Goal: Transaction & Acquisition: Purchase product/service

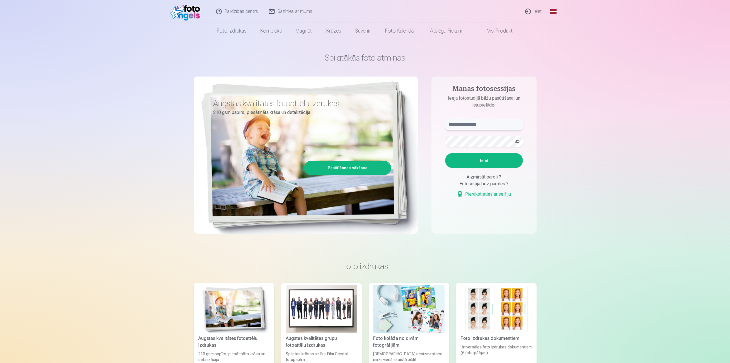
click at [468, 130] on input "text" at bounding box center [484, 124] width 78 height 11
type input "*"
type input "**********"
click at [445, 153] on button "Ieiet" at bounding box center [484, 160] width 78 height 15
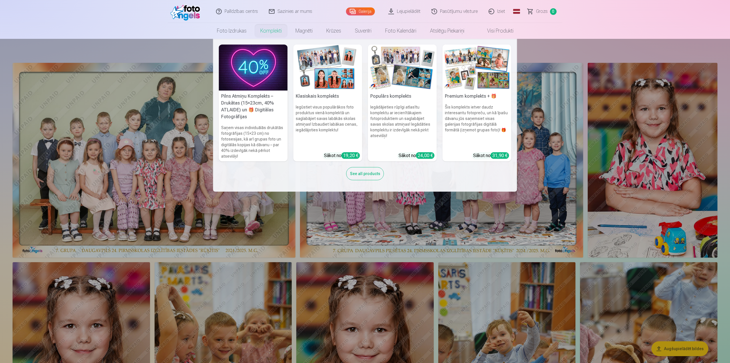
click at [268, 29] on link "Komplekti" at bounding box center [270, 31] width 35 height 16
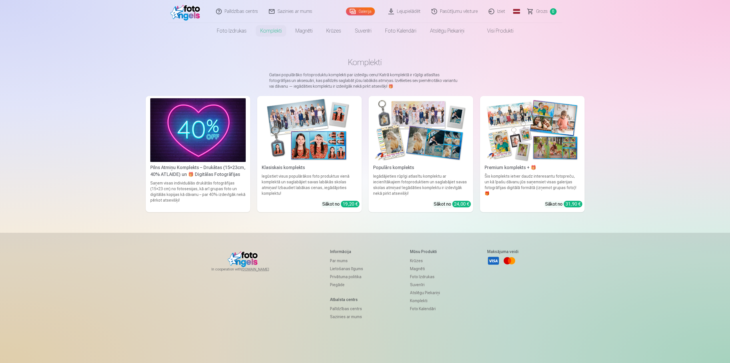
click at [417, 188] on div "Iegādājieties rūpīgi atlasītu komplektu ar iecienītākajiem fotoproduktiem un sa…" at bounding box center [421, 184] width 100 height 23
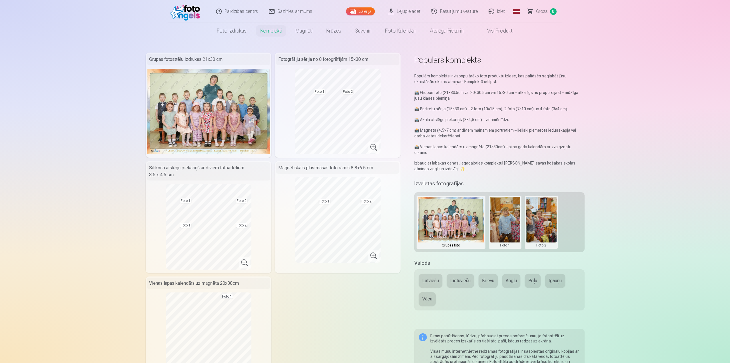
click at [431, 274] on button "Latviešu" at bounding box center [430, 281] width 23 height 14
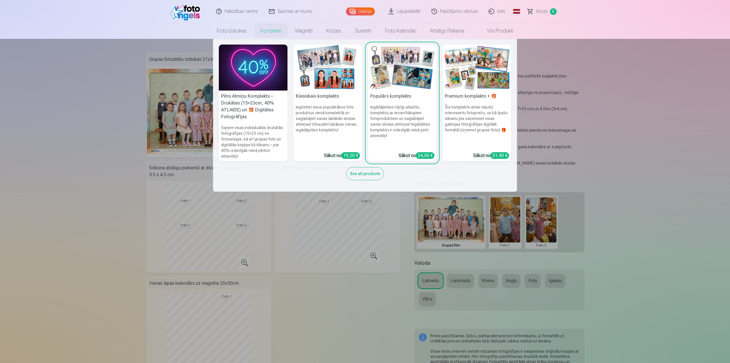
click at [263, 66] on img at bounding box center [253, 68] width 69 height 46
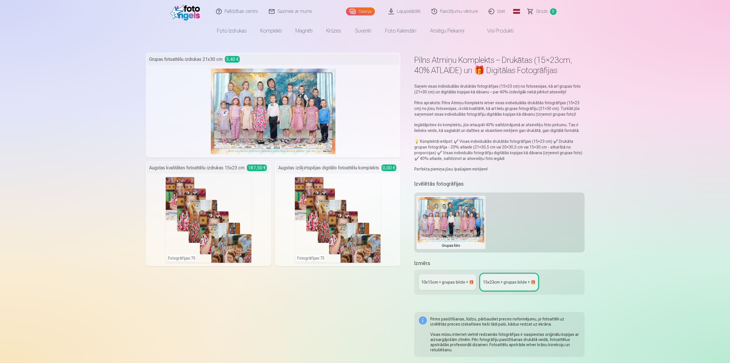
click at [322, 209] on div "Fotogrāfijas : 75" at bounding box center [338, 220] width 86 height 86
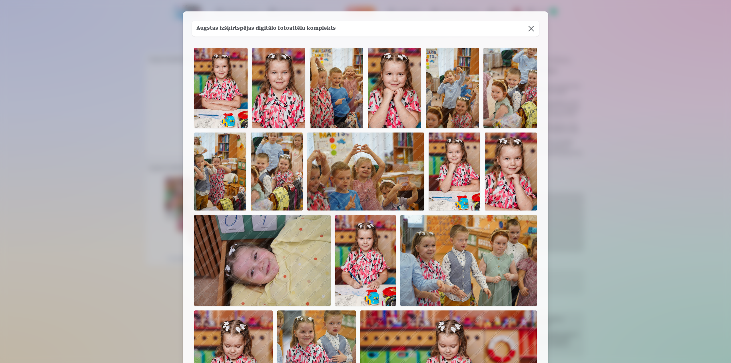
click at [532, 29] on button at bounding box center [531, 29] width 16 height 16
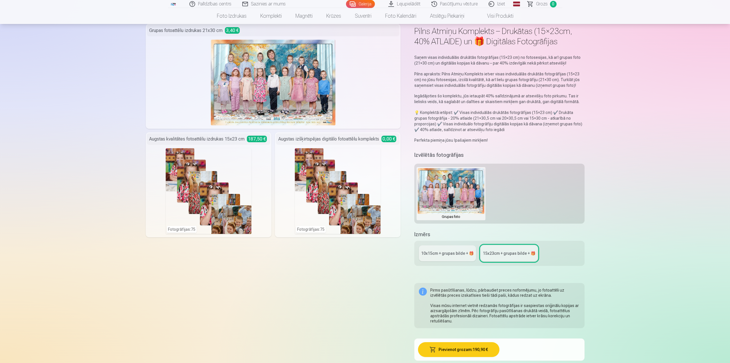
scroll to position [29, 0]
click at [448, 253] on div "10x15сm + grupas bilde + 🎁" at bounding box center [447, 254] width 53 height 6
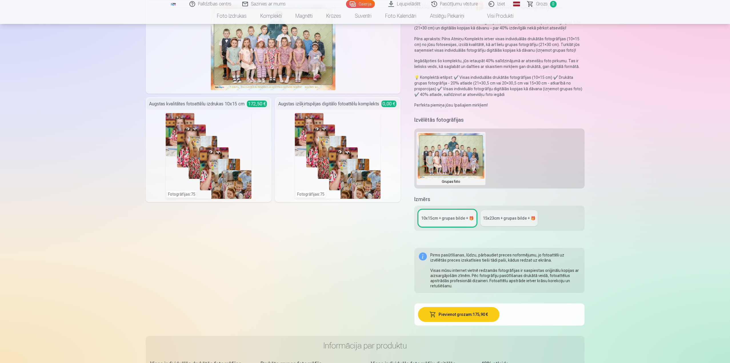
scroll to position [143, 0]
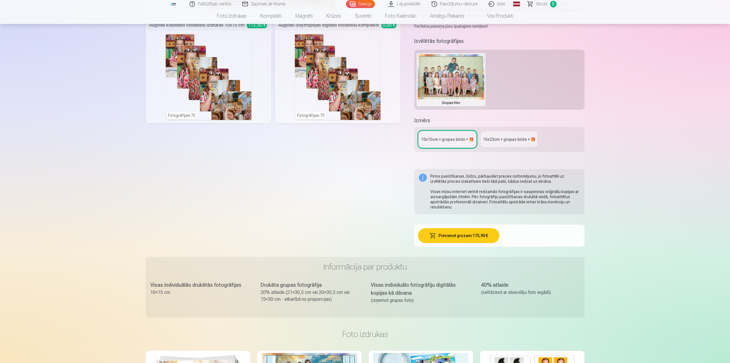
click at [505, 138] on div "15x23сm + grupas bilde + 🎁" at bounding box center [509, 139] width 53 height 6
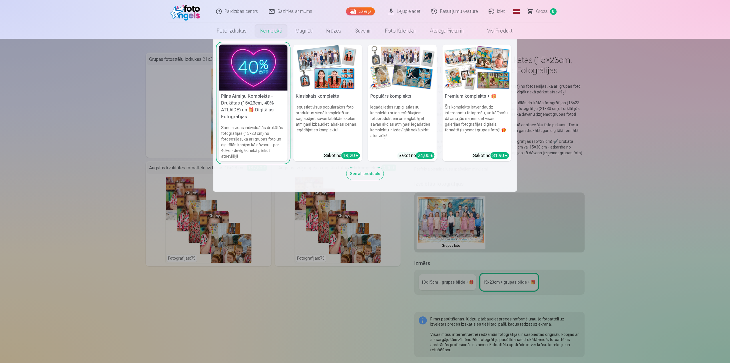
click at [482, 110] on h6 "Šis komplekts ietver daudz interesantu fotopreču, un kā īpašu dāvanu jūs saņems…" at bounding box center [476, 126] width 69 height 48
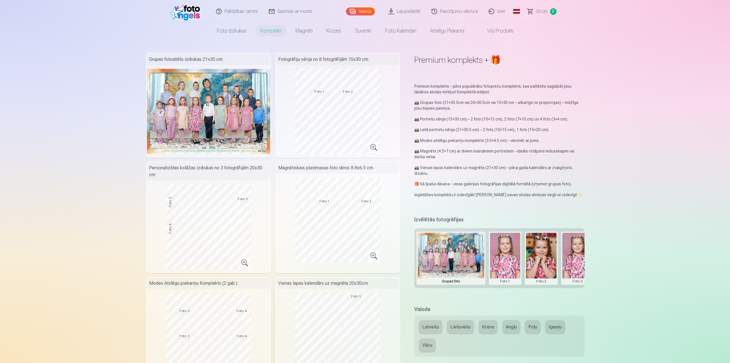
click at [190, 129] on img at bounding box center [208, 111] width 123 height 85
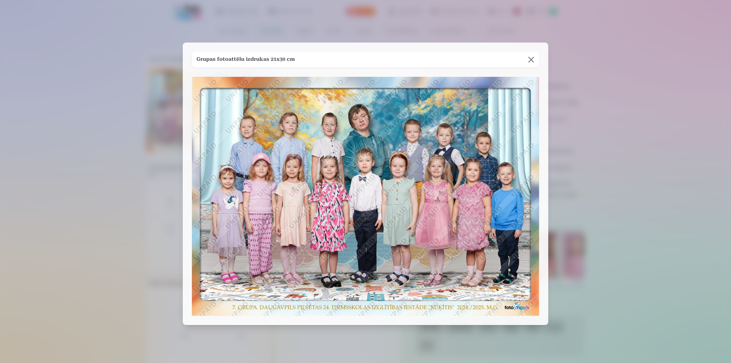
click at [531, 57] on button at bounding box center [531, 60] width 16 height 16
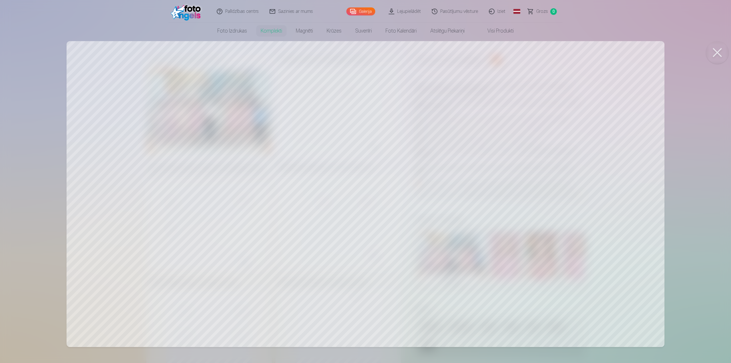
click at [713, 51] on button at bounding box center [717, 52] width 23 height 23
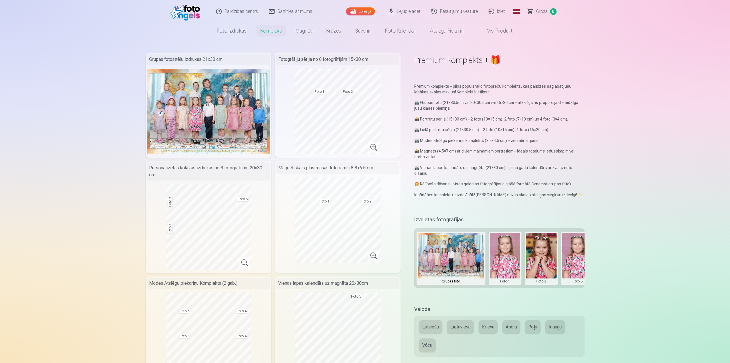
click at [506, 252] on button at bounding box center [505, 258] width 31 height 51
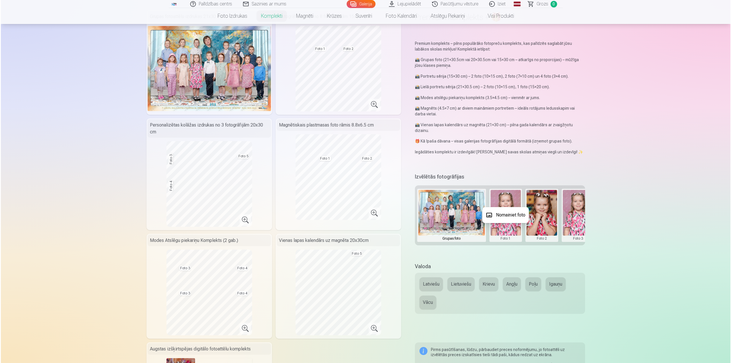
scroll to position [29, 0]
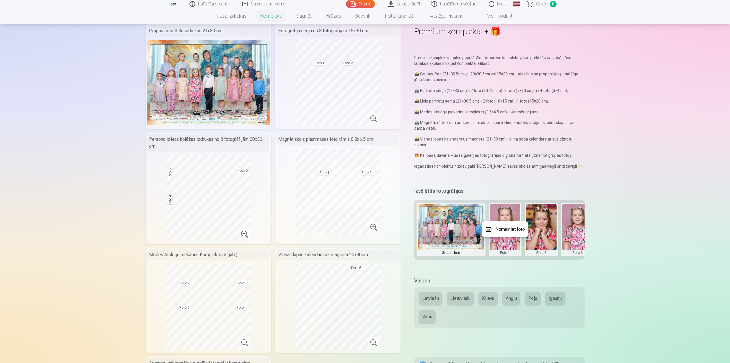
click at [539, 238] on div at bounding box center [365, 181] width 730 height 363
click at [505, 235] on button at bounding box center [505, 229] width 31 height 51
click at [503, 229] on button "Nomainiet foto" at bounding box center [504, 229] width 47 height 16
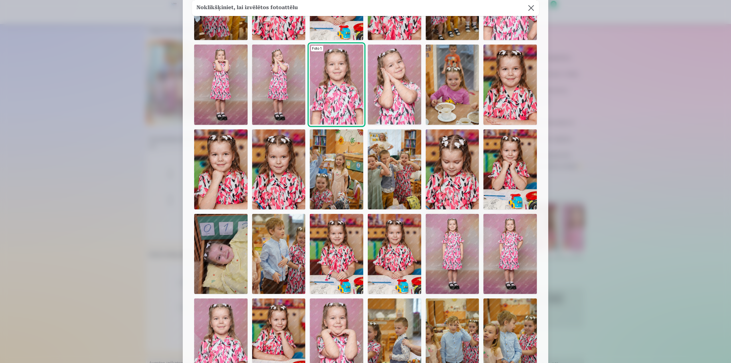
scroll to position [228, 0]
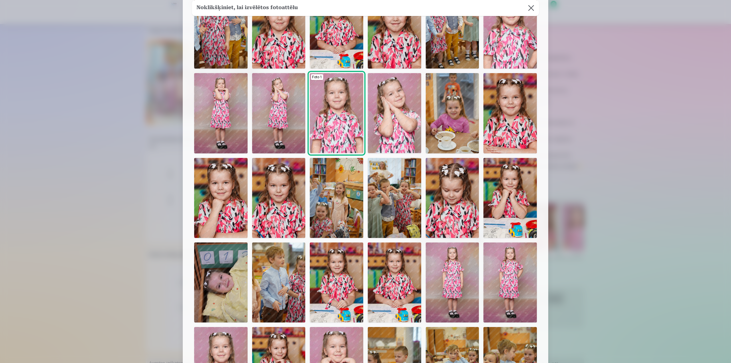
click at [504, 206] on img at bounding box center [509, 198] width 53 height 80
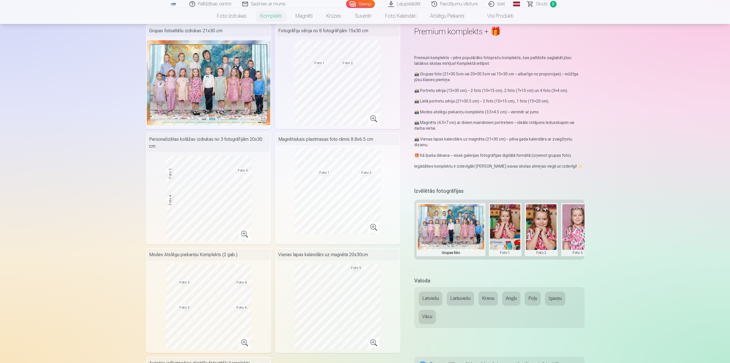
click at [537, 226] on button at bounding box center [541, 229] width 31 height 51
click at [537, 229] on button "Nomainiet foto" at bounding box center [541, 229] width 47 height 16
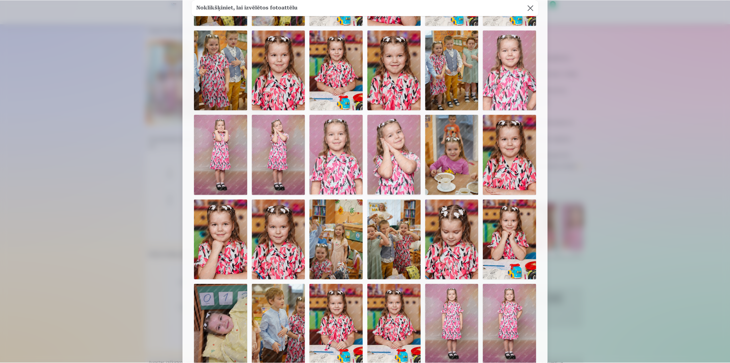
scroll to position [314, 0]
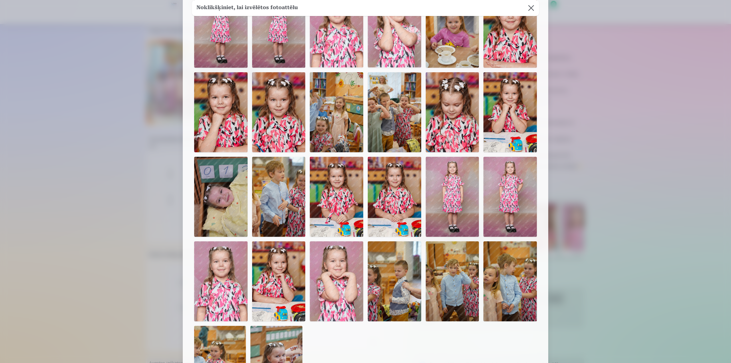
click at [523, 200] on img at bounding box center [509, 197] width 53 height 80
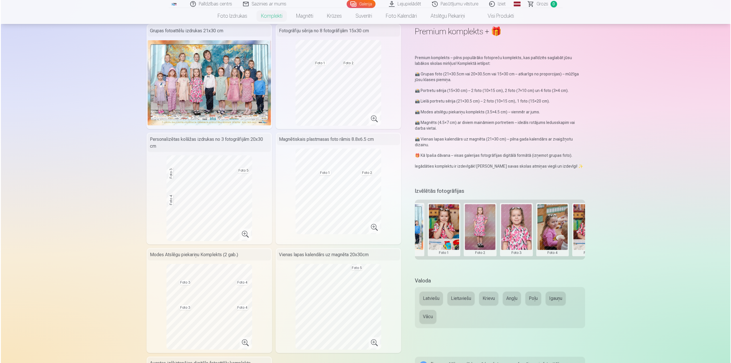
scroll to position [0, 83]
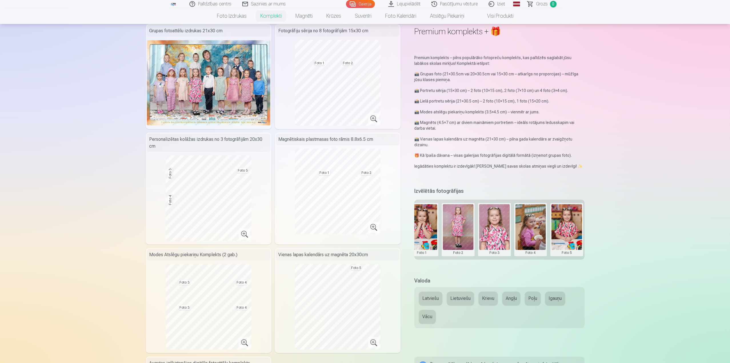
click at [499, 234] on button at bounding box center [494, 229] width 31 height 51
click at [499, 232] on button "Nomainiet foto" at bounding box center [494, 229] width 47 height 16
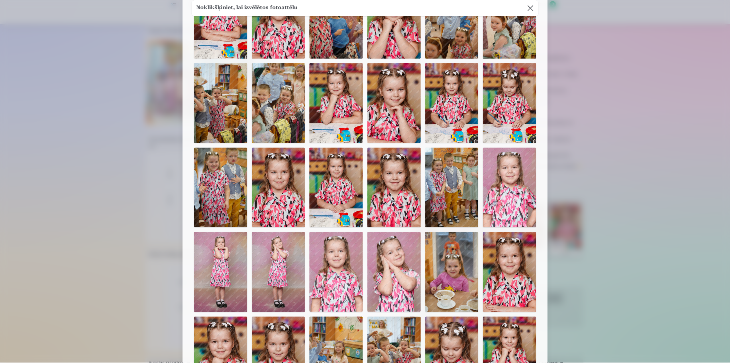
scroll to position [69, 0]
click at [379, 130] on img at bounding box center [394, 103] width 53 height 80
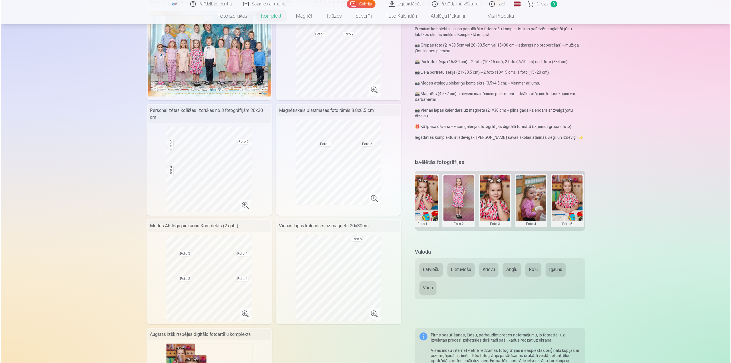
scroll to position [57, 0]
click at [530, 211] on button at bounding box center [530, 201] width 31 height 51
click at [530, 205] on button "Nomainiet foto" at bounding box center [530, 201] width 47 height 16
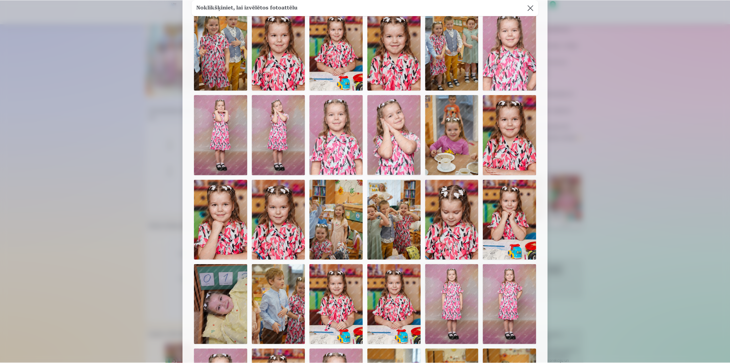
scroll to position [171, 0]
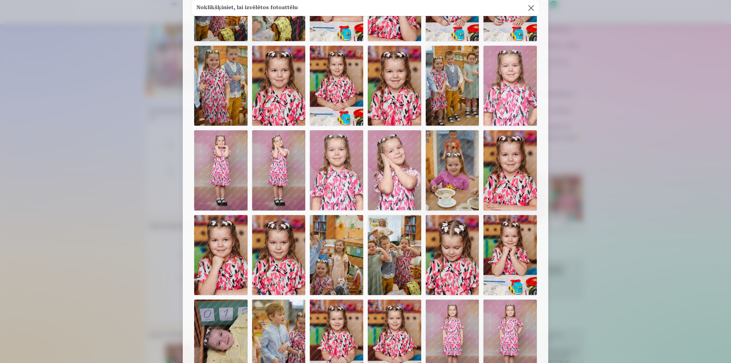
click at [360, 163] on img at bounding box center [336, 170] width 53 height 80
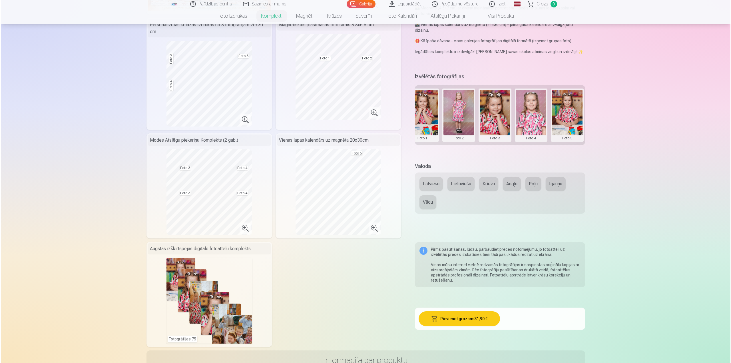
scroll to position [143, 0]
click at [533, 123] on button at bounding box center [530, 115] width 31 height 51
click at [530, 114] on button "Nomainiet foto" at bounding box center [530, 115] width 47 height 16
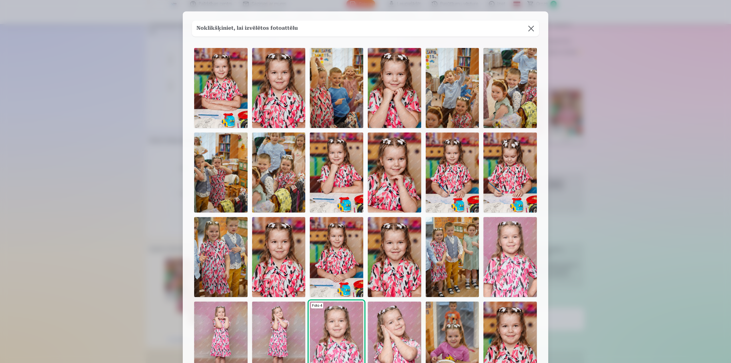
click at [503, 169] on img at bounding box center [509, 172] width 53 height 80
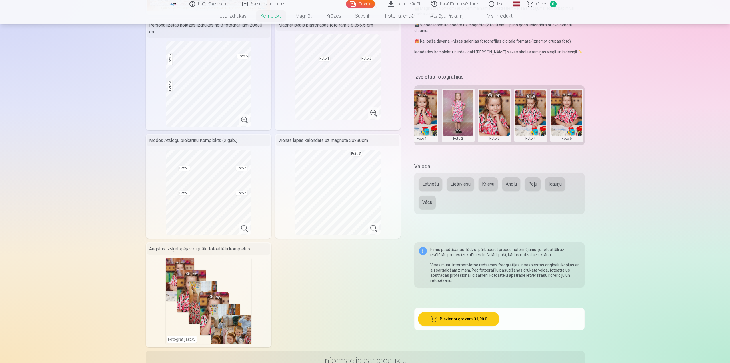
click at [569, 115] on button at bounding box center [566, 115] width 31 height 51
click at [564, 115] on button "Nomainiet foto" at bounding box center [566, 115] width 47 height 16
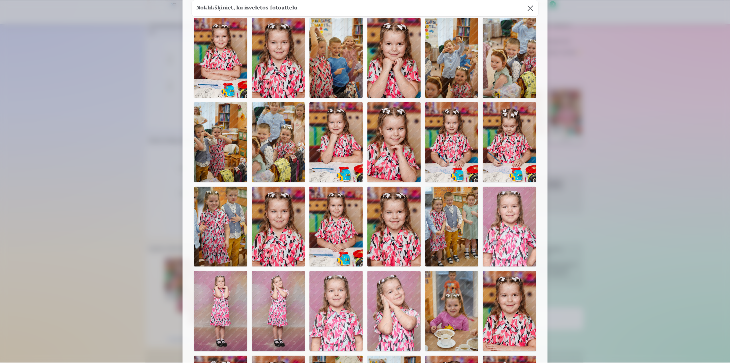
scroll to position [0, 0]
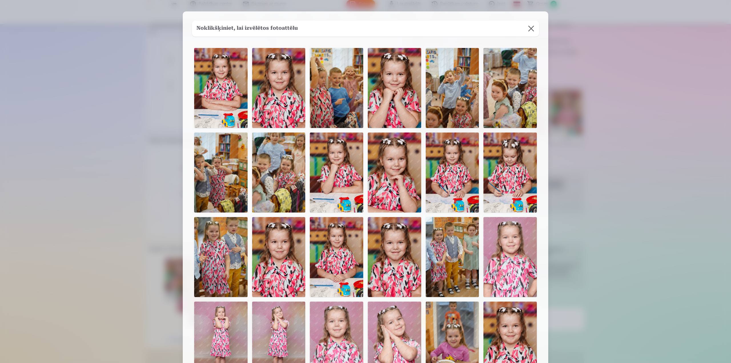
click at [532, 27] on button at bounding box center [531, 29] width 16 height 16
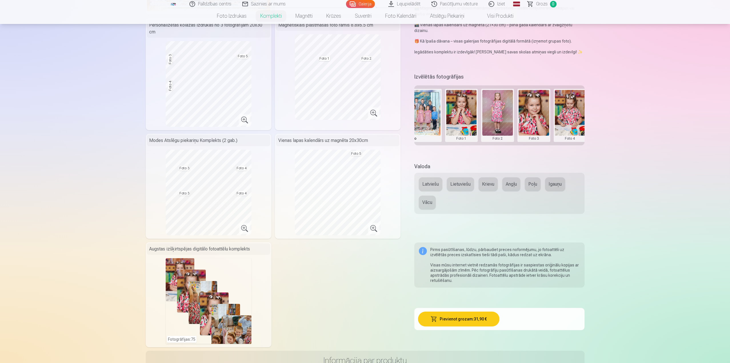
scroll to position [0, 84]
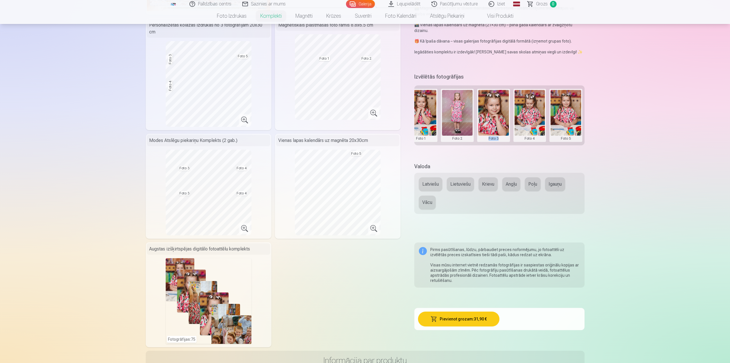
drag, startPoint x: 509, startPoint y: 147, endPoint x: 477, endPoint y: 153, distance: 32.0
click at [478, 153] on div "Izvēlētās fotogrāfijas Grupas foto Foto 1 Foto 2 Foto 3 Foto 4 Foto 5" at bounding box center [499, 114] width 170 height 84
click at [560, 123] on button at bounding box center [565, 115] width 31 height 51
click at [562, 114] on button "Nomainiet foto" at bounding box center [565, 115] width 47 height 16
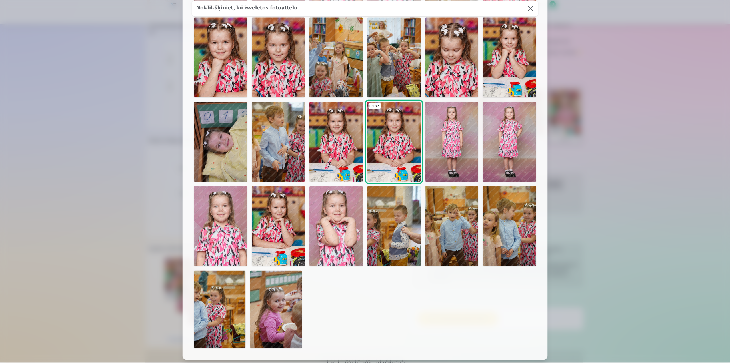
scroll to position [371, 0]
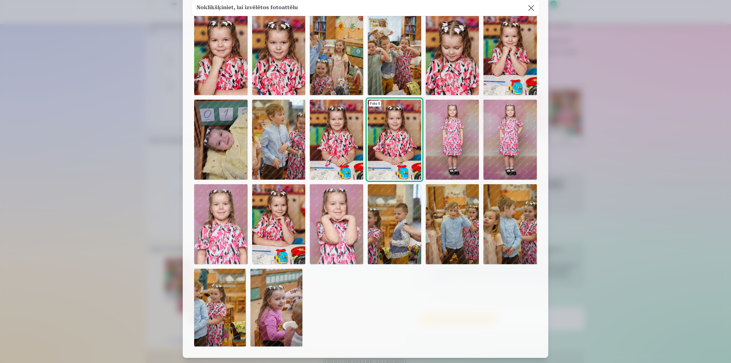
click at [288, 236] on img at bounding box center [278, 224] width 53 height 80
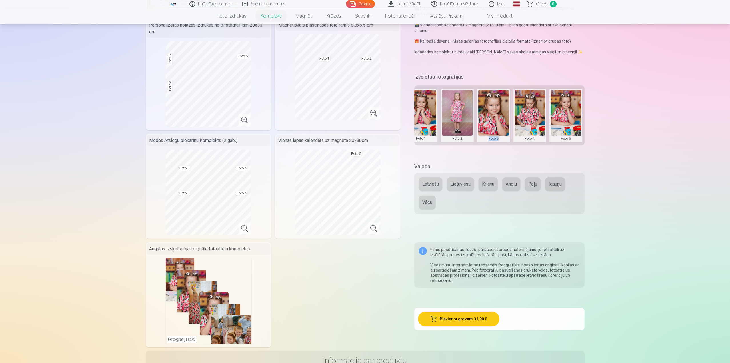
click at [495, 127] on button at bounding box center [493, 115] width 31 height 51
click at [494, 116] on button "Nomainiet foto" at bounding box center [493, 115] width 47 height 16
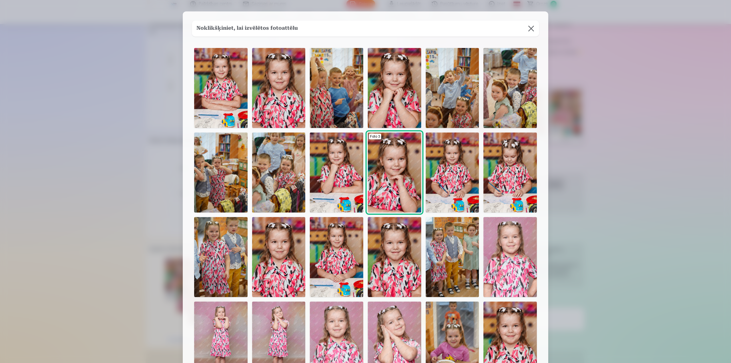
click at [451, 173] on img at bounding box center [452, 172] width 53 height 80
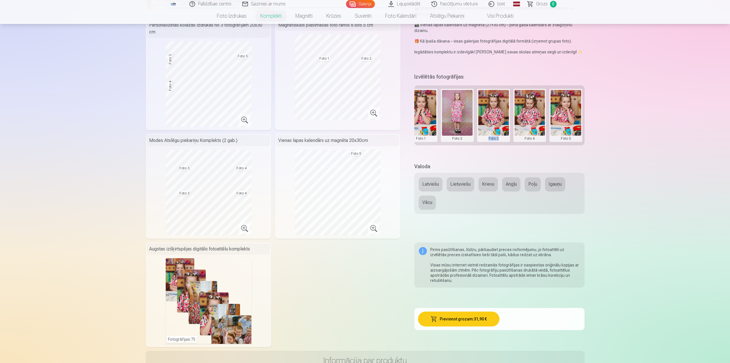
click at [529, 131] on button at bounding box center [529, 115] width 31 height 51
click at [528, 114] on button "Nomainiet foto" at bounding box center [529, 115] width 47 height 16
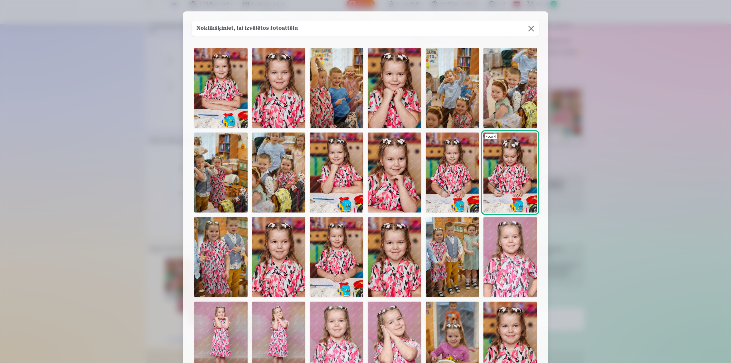
click at [405, 250] on img at bounding box center [394, 257] width 53 height 80
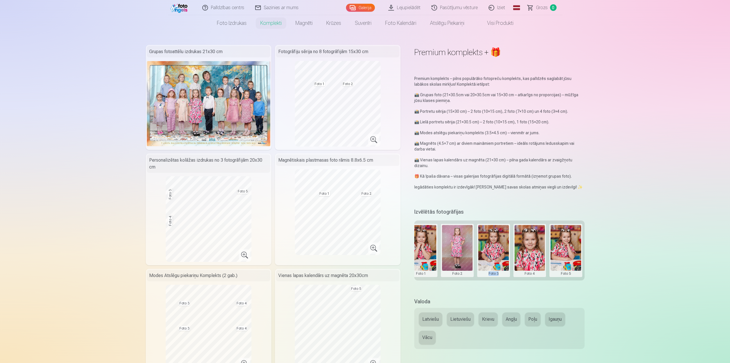
scroll to position [0, 0]
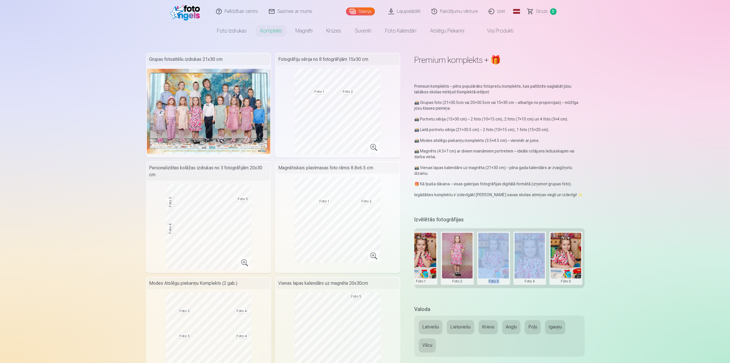
drag, startPoint x: 515, startPoint y: 286, endPoint x: 473, endPoint y: 288, distance: 42.3
click at [473, 288] on div "Grupas foto Foto 1 Foto 2 Foto 3 Foto 4 Foto 5" at bounding box center [499, 258] width 170 height 60
click at [495, 295] on div "Izvēlētās fotogrāfijas Grupas foto Foto 1 Foto 2 Foto 3 Foto 4 Foto 5" at bounding box center [499, 256] width 170 height 84
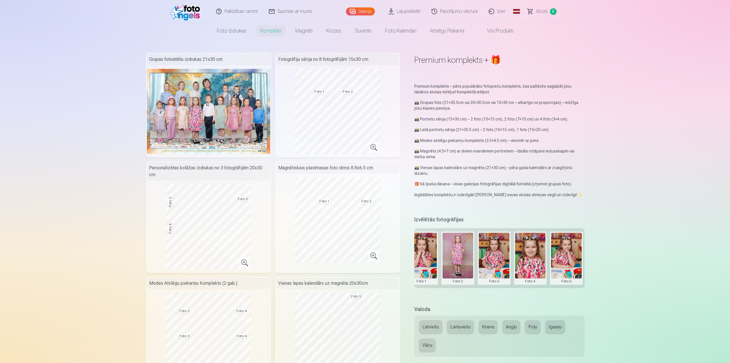
scroll to position [0, 84]
click at [428, 331] on button "Latviešu" at bounding box center [430, 327] width 23 height 14
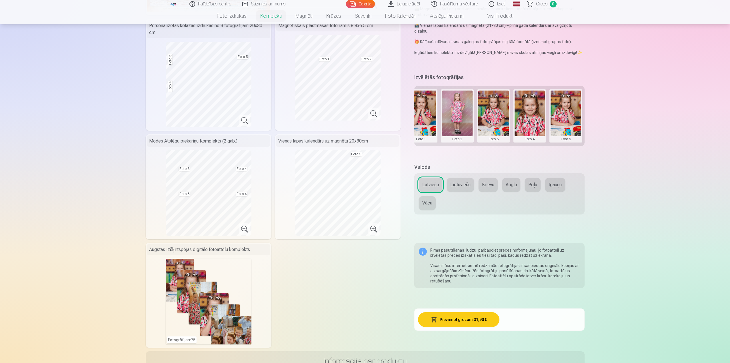
scroll to position [143, 0]
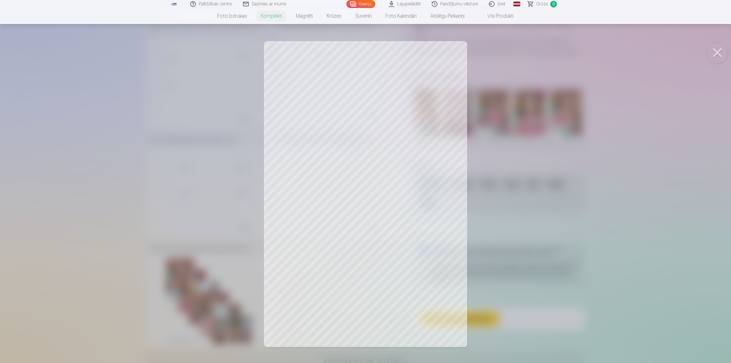
click at [718, 53] on button at bounding box center [717, 52] width 23 height 23
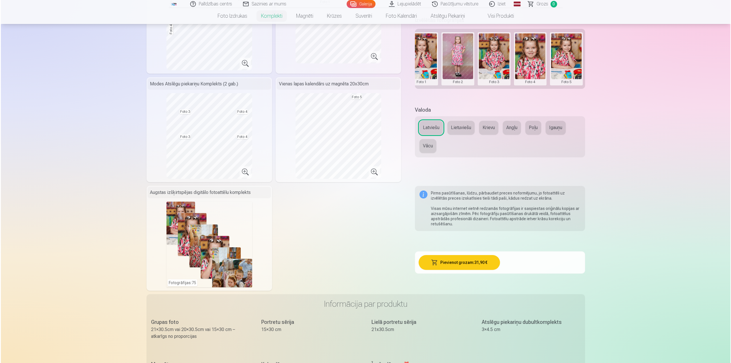
scroll to position [200, 0]
click at [463, 259] on button "Pievienot grozam : 31,90 €" at bounding box center [458, 261] width 81 height 15
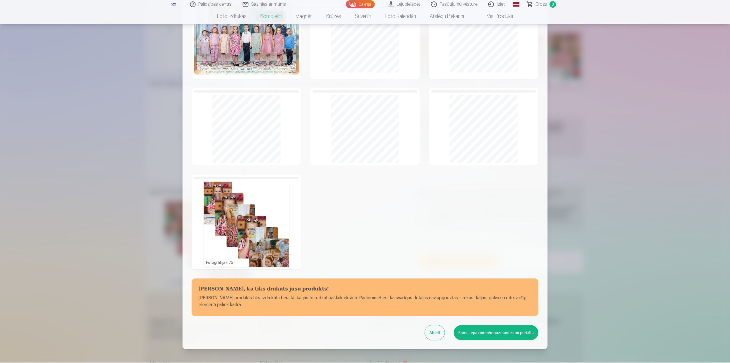
scroll to position [60, 0]
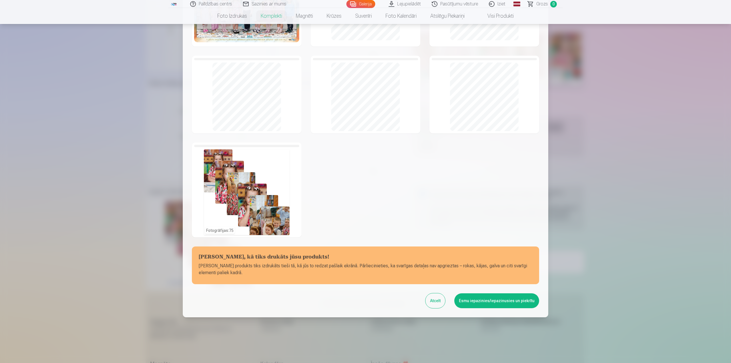
click at [495, 300] on button "Esmu iepazinies/iepazinusies un piekrītu" at bounding box center [496, 300] width 85 height 15
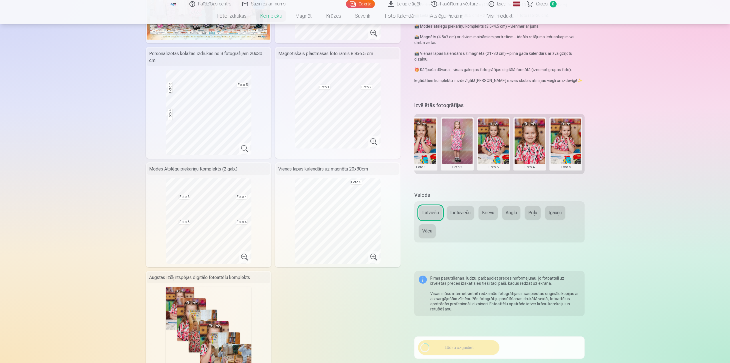
scroll to position [200, 0]
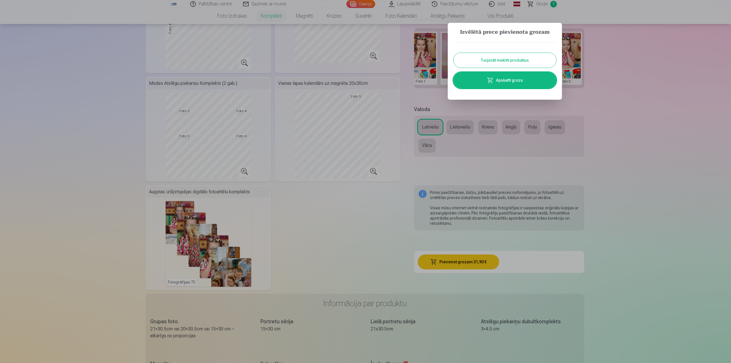
click at [509, 65] on button "Turpināt meklēt produktus" at bounding box center [504, 60] width 103 height 15
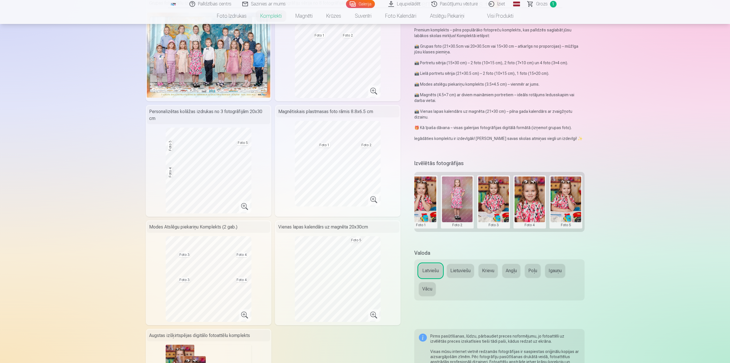
scroll to position [0, 0]
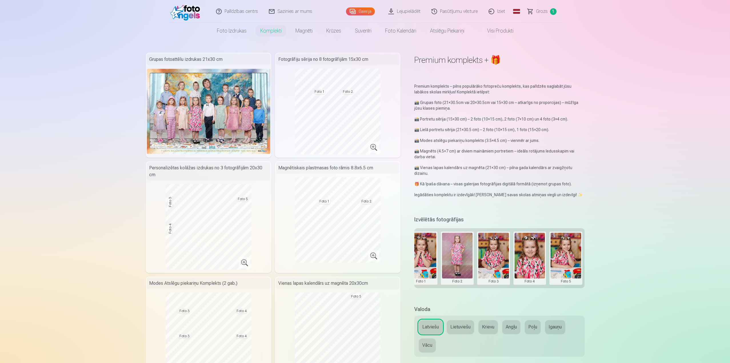
click at [546, 12] on span "Grozs" at bounding box center [542, 11] width 12 height 7
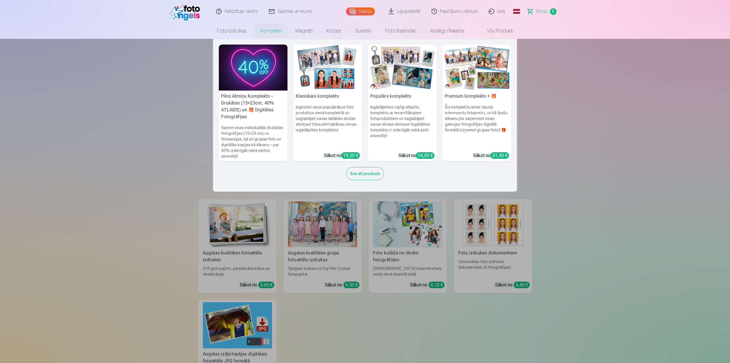
click at [457, 134] on h6 "Šis komplekts ietver daudz interesantu fotopreču, un kā īpašu dāvanu jūs saņems…" at bounding box center [476, 126] width 69 height 48
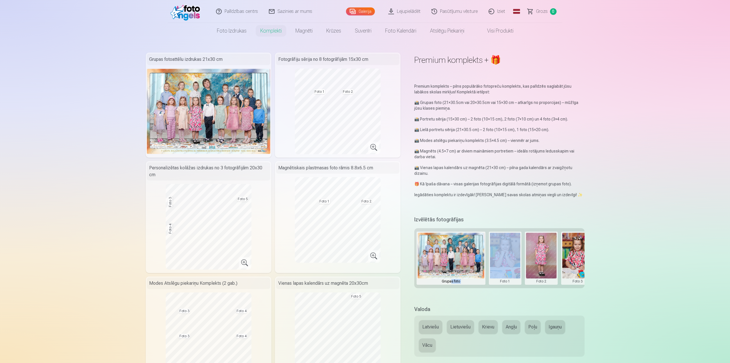
drag, startPoint x: 451, startPoint y: 291, endPoint x: 499, endPoint y: 288, distance: 48.0
click at [495, 289] on div "Izvēlētās fotogrāfijas Grupas foto Foto 1 Foto 2 Foto 3 Foto 4 Foto 5" at bounding box center [499, 256] width 170 height 84
click at [500, 288] on div "Grupas foto Foto 1 Foto 2 Foto 3 Foto 4 Foto 5" at bounding box center [499, 258] width 170 height 60
click at [430, 326] on button "Latviešu" at bounding box center [430, 327] width 23 height 14
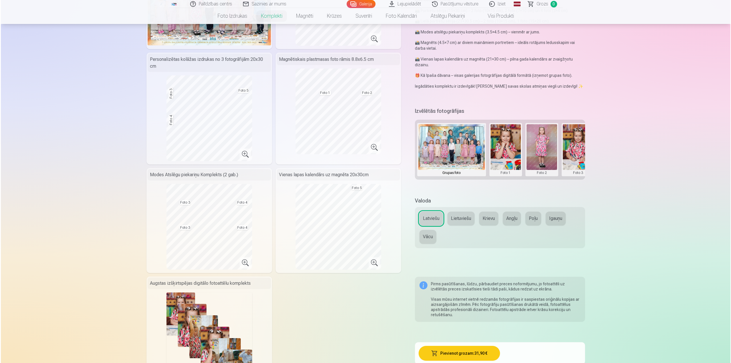
scroll to position [171, 0]
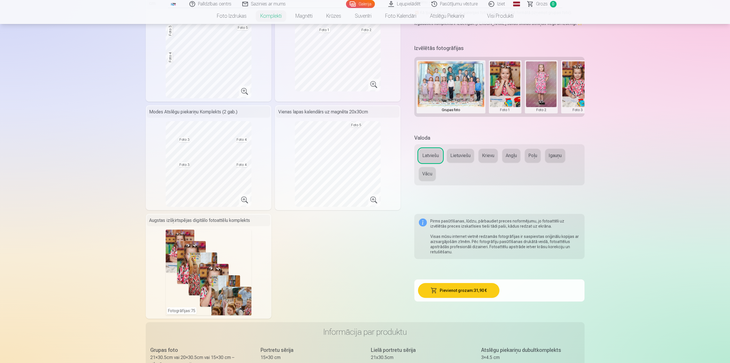
click at [465, 290] on button "Pievienot grozam : 31,90 €" at bounding box center [458, 290] width 81 height 15
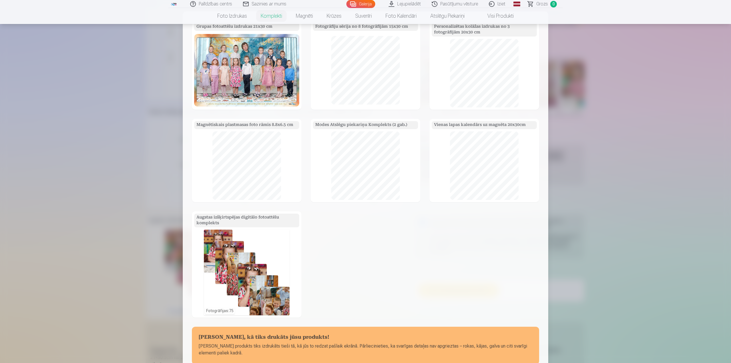
scroll to position [80, 0]
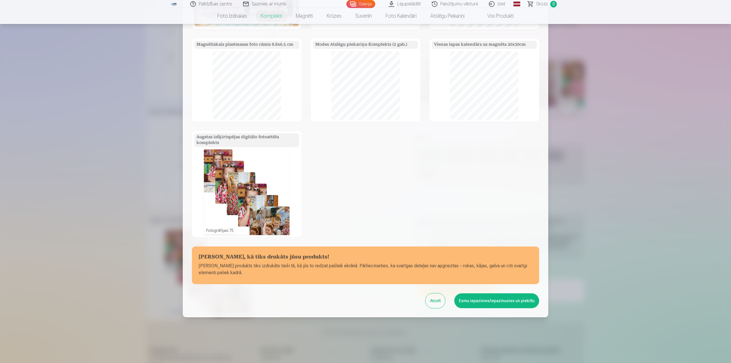
click at [495, 302] on button "Esmu iepazinies/iepazinusies un piekrītu" at bounding box center [496, 300] width 85 height 15
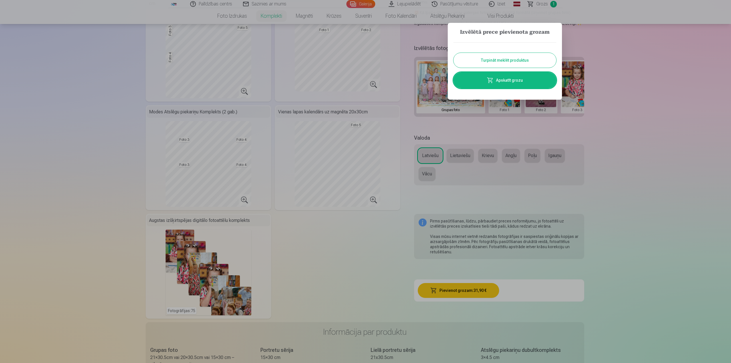
click at [516, 84] on link "Apskatīt grozu" at bounding box center [504, 80] width 103 height 16
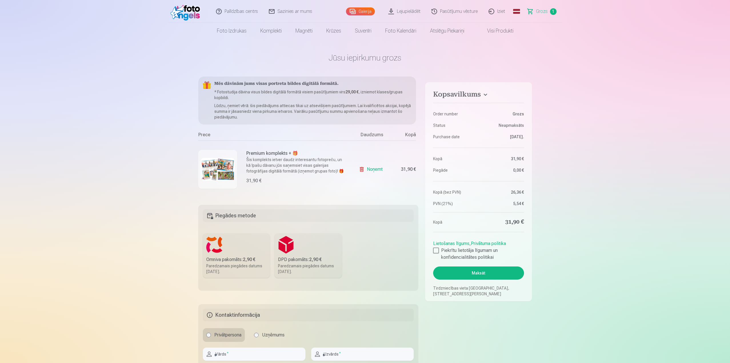
click at [305, 255] on label "DPD pakomāts : 2,90 € Paredzamais piegādes datums 27.09.2025." at bounding box center [307, 255] width 67 height 45
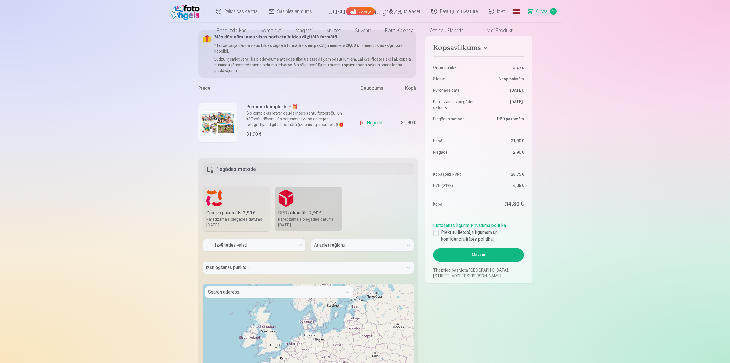
scroll to position [114, 0]
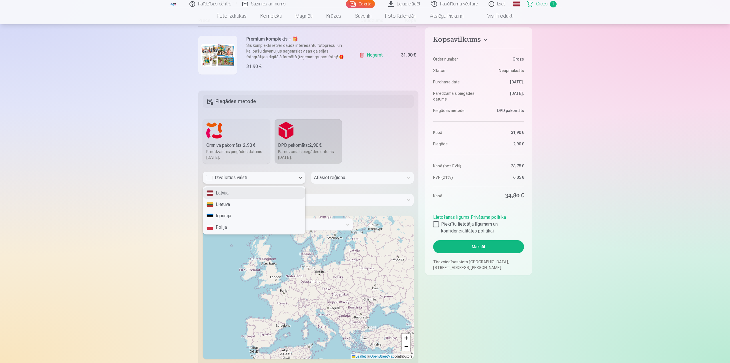
click at [267, 178] on div "Izvēlieties valsti" at bounding box center [249, 177] width 87 height 7
click at [260, 196] on div "Latvija" at bounding box center [254, 192] width 102 height 11
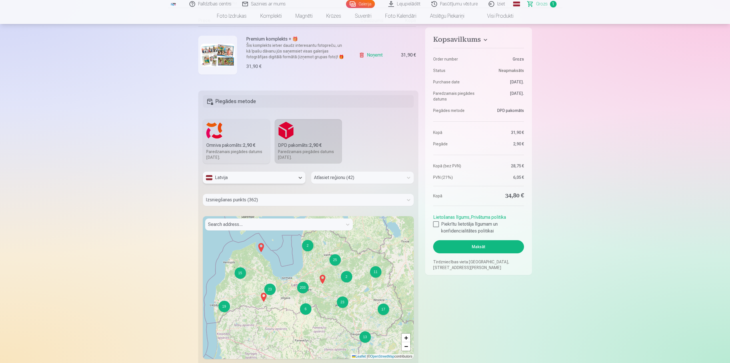
click at [235, 202] on div at bounding box center [303, 200] width 195 height 8
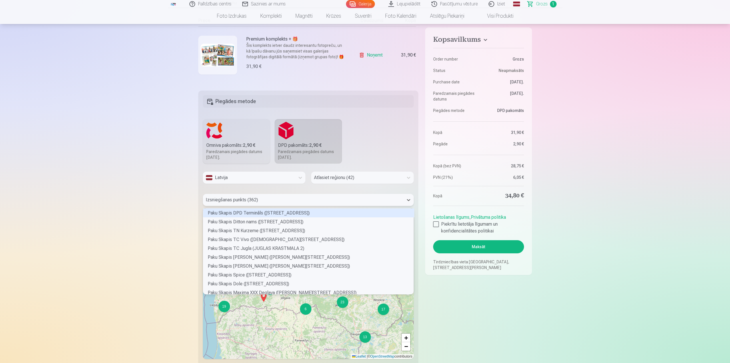
scroll to position [84, 209]
type input "****"
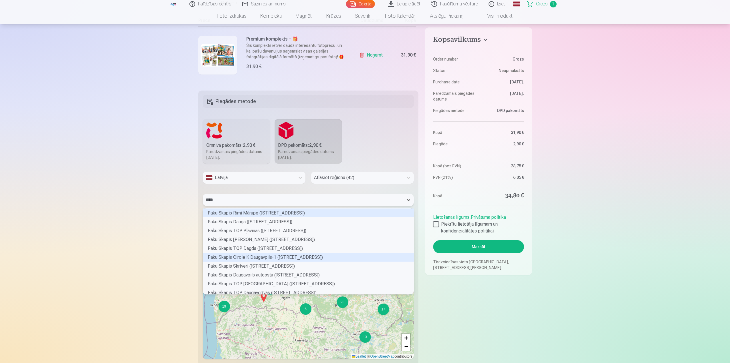
click at [257, 259] on div "Paku Skapis Circle K Daugavpils-1 (VENTSPILS IELA 28)" at bounding box center [308, 257] width 211 height 9
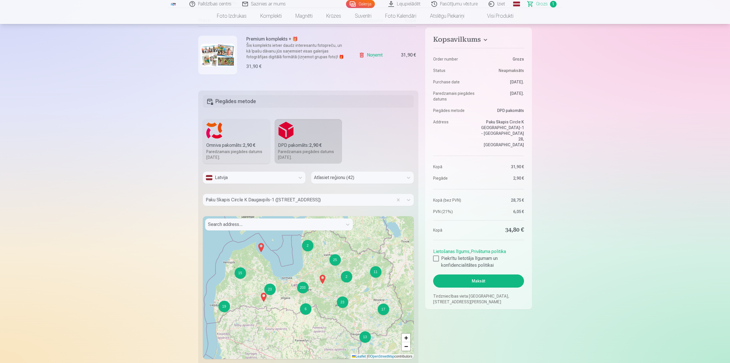
click at [418, 221] on fieldset "Piegādes metode Omniva pakomāts : 2,90 € Paredzamais piegādes datums 27.09.2025…" at bounding box center [308, 230] width 220 height 279
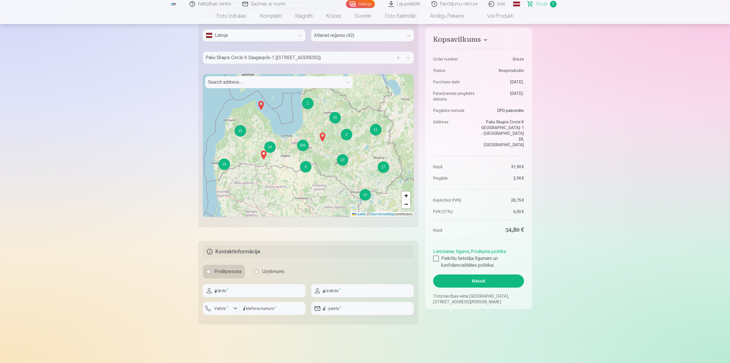
scroll to position [257, 0]
click at [275, 290] on input "text" at bounding box center [254, 290] width 103 height 13
type input "*****"
type input "********"
click at [273, 306] on input "number" at bounding box center [272, 307] width 65 height 13
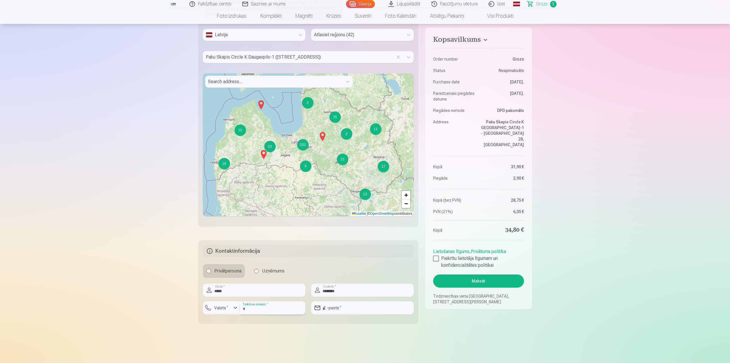
type input "********"
type input "**********"
click at [436, 256] on div at bounding box center [436, 259] width 6 height 6
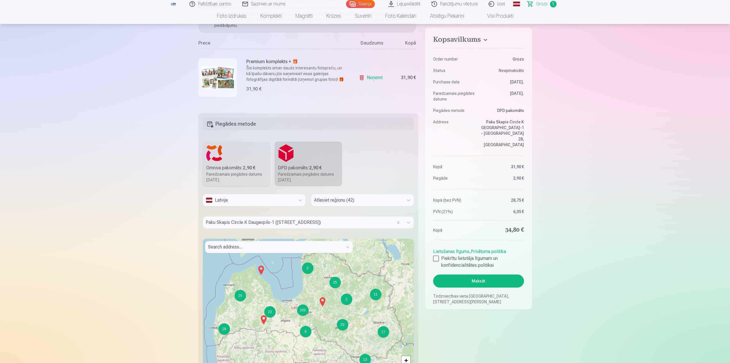
scroll to position [86, 0]
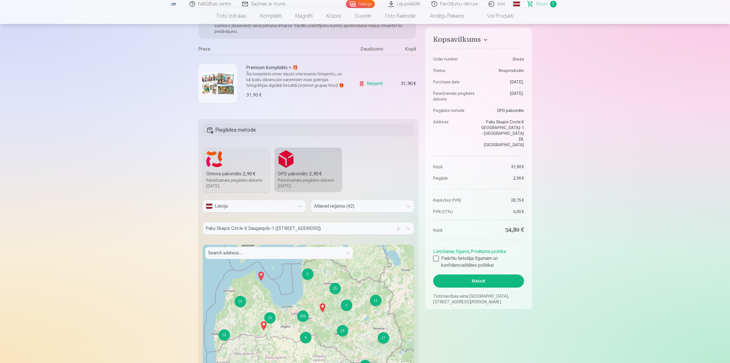
click at [450, 274] on button "Maksāt" at bounding box center [478, 280] width 91 height 13
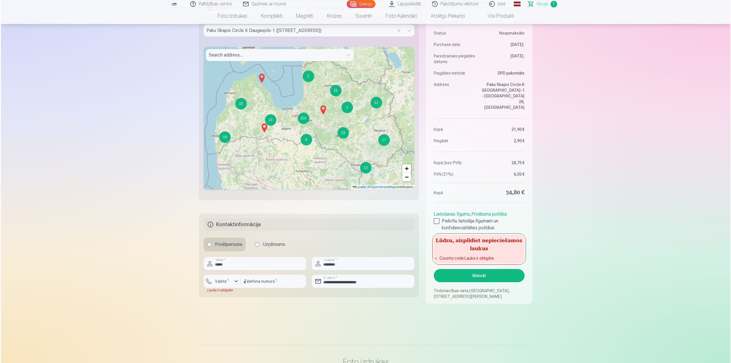
scroll to position [286, 0]
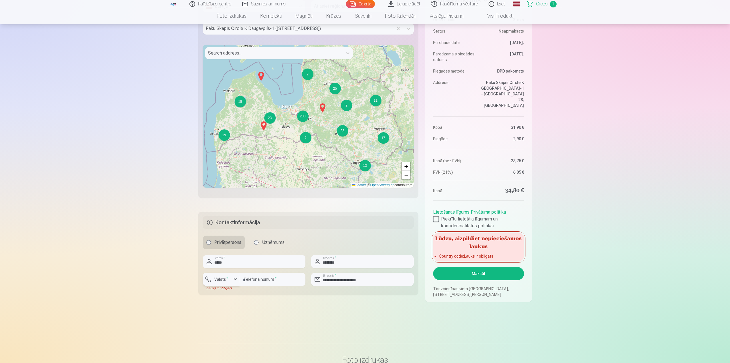
click at [230, 282] on div "button" at bounding box center [222, 280] width 17 height 6
click at [230, 297] on li "+371 Latvija" at bounding box center [227, 292] width 41 height 11
click at [464, 273] on button "Maksāt" at bounding box center [478, 273] width 91 height 13
